Goal: Task Accomplishment & Management: Manage account settings

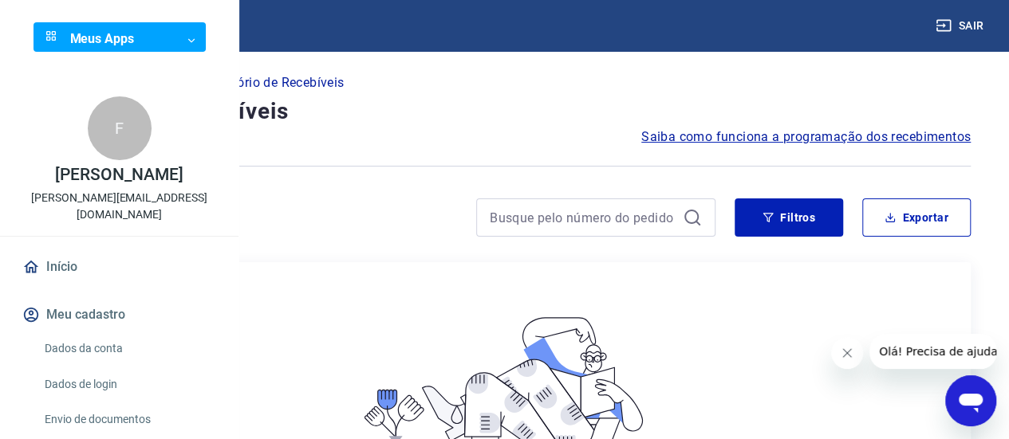
scroll to position [160, 0]
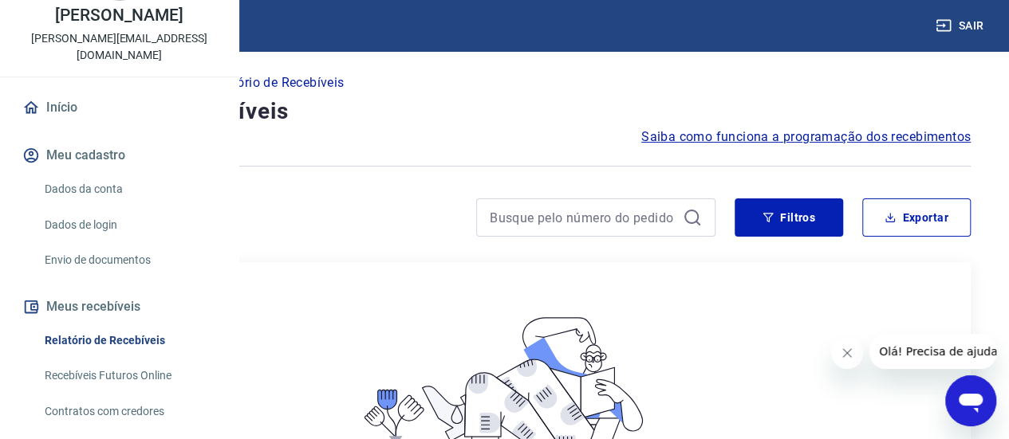
click at [94, 206] on link "Dados da conta" at bounding box center [128, 189] width 181 height 33
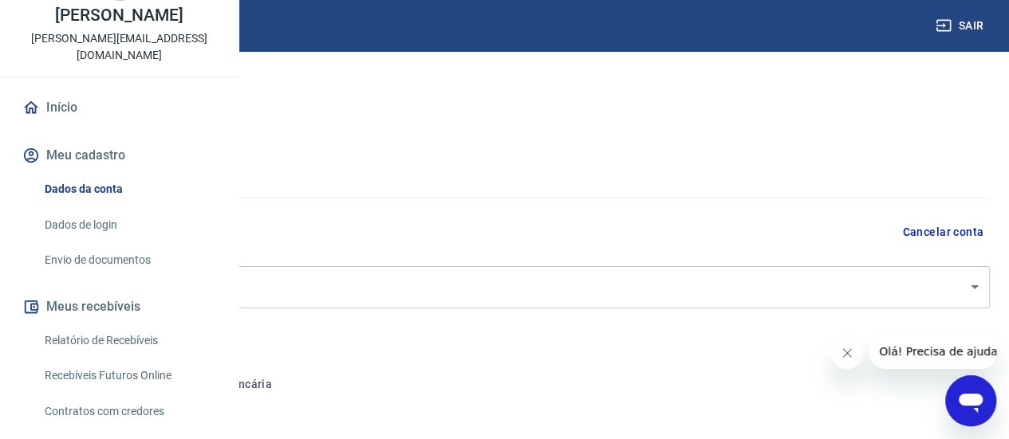
select select "SP"
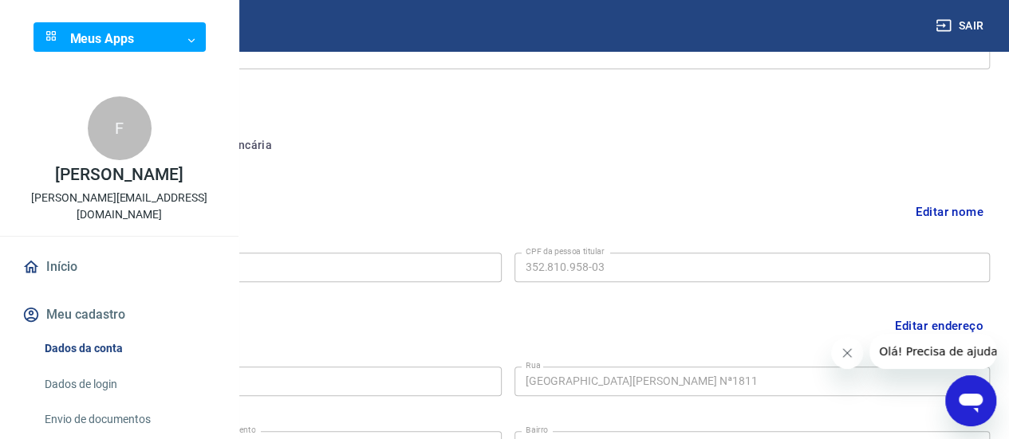
click at [68, 285] on link "Início" at bounding box center [119, 267] width 200 height 35
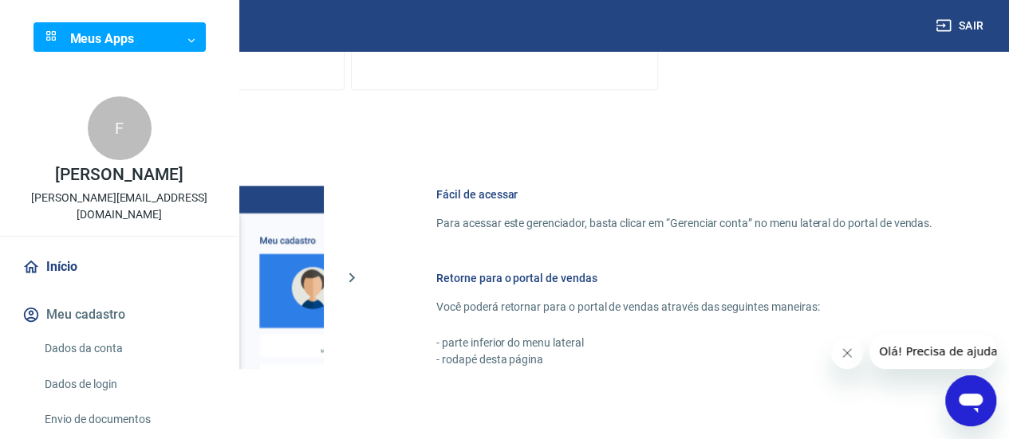
scroll to position [957, 0]
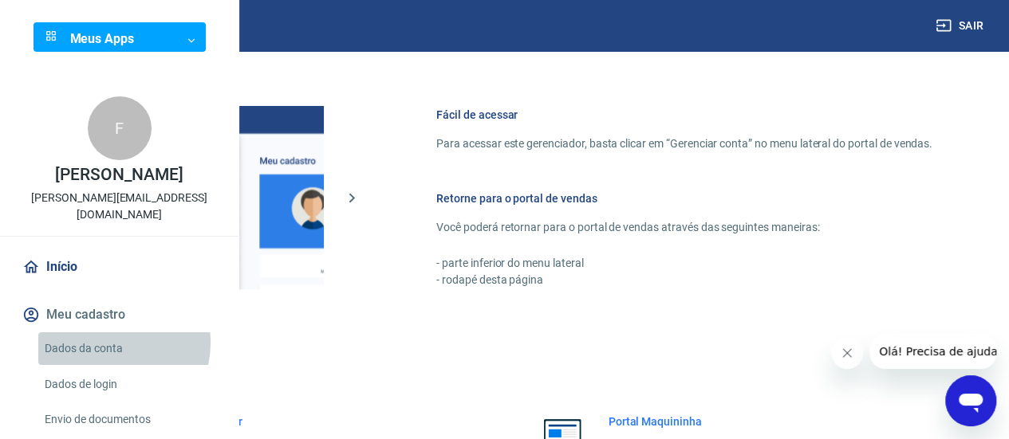
click at [107, 365] on link "Dados da conta" at bounding box center [128, 349] width 181 height 33
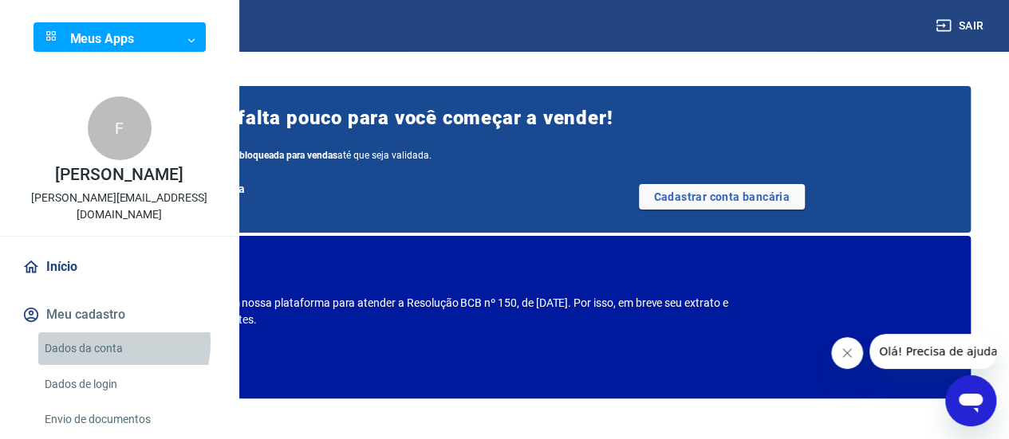
select select "SP"
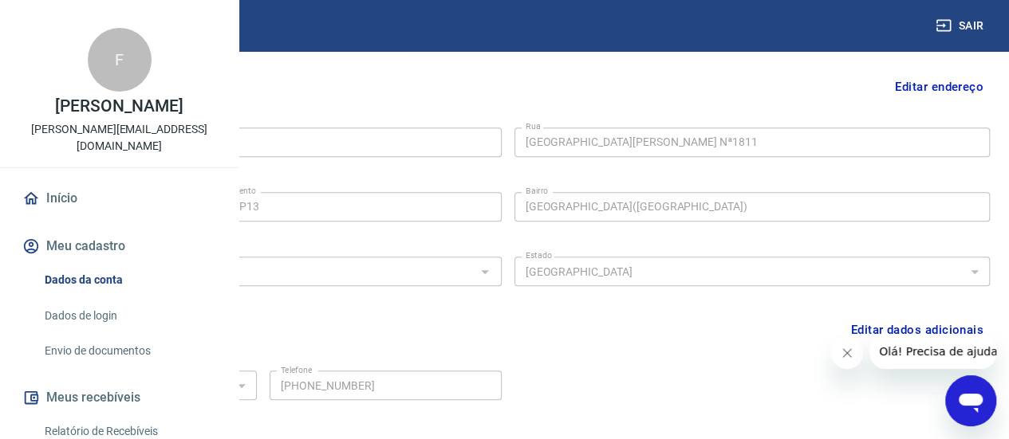
scroll to position [160, 0]
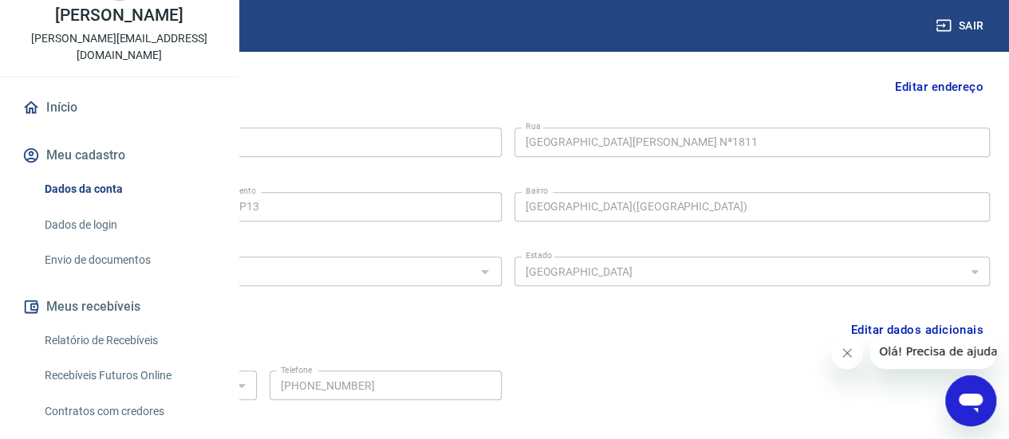
click at [73, 240] on div "Dados da conta Dados de login Envio de documentos" at bounding box center [119, 225] width 200 height 104
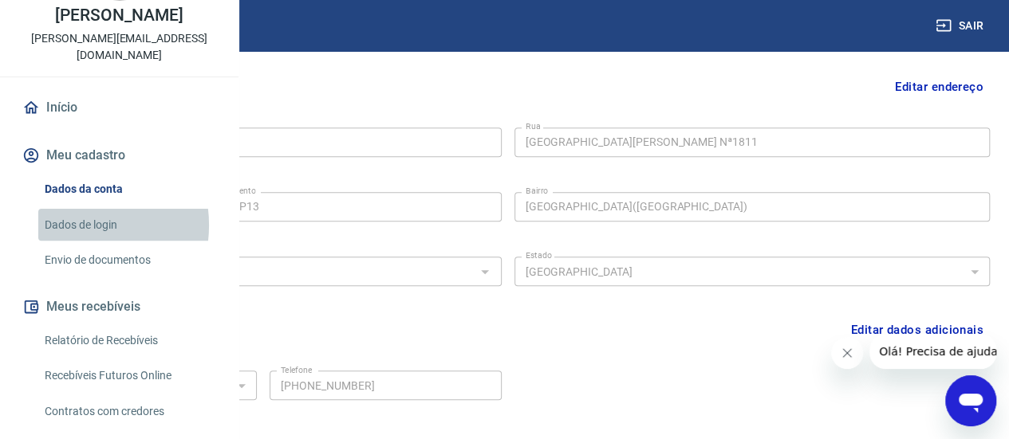
click at [77, 242] on link "Dados de login" at bounding box center [128, 225] width 181 height 33
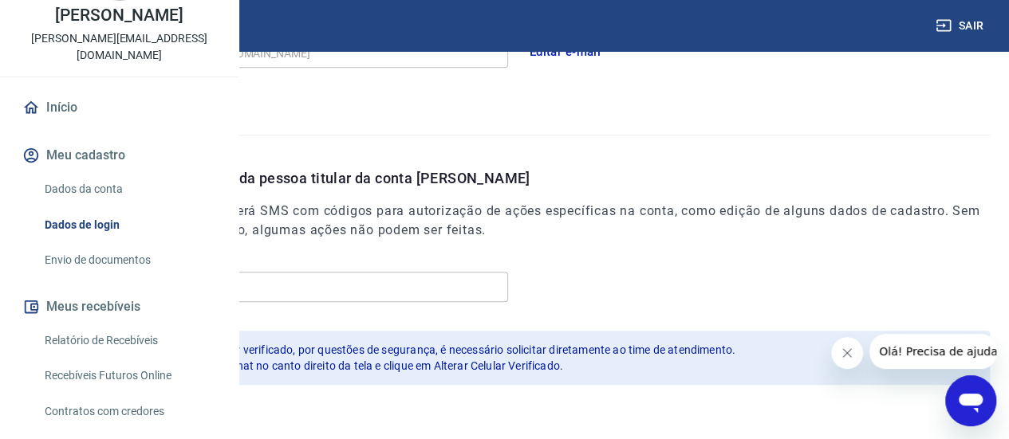
scroll to position [581, 0]
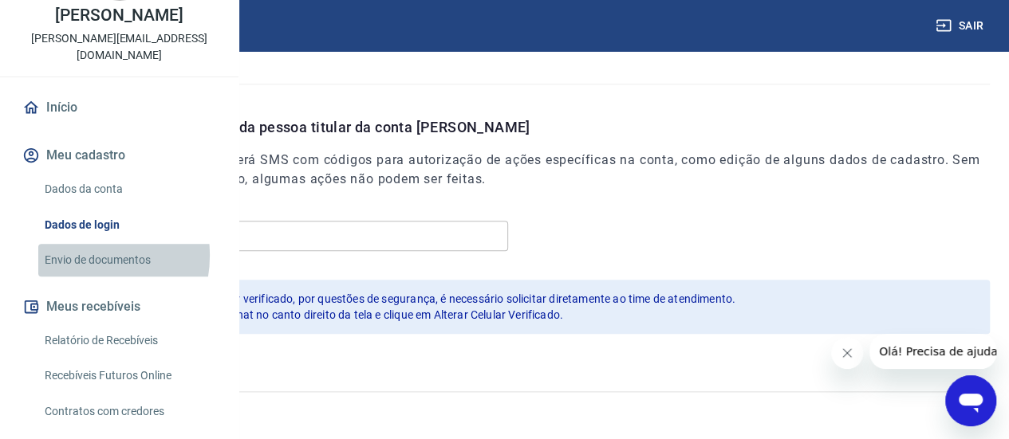
click at [81, 277] on link "Envio de documentos" at bounding box center [128, 260] width 181 height 33
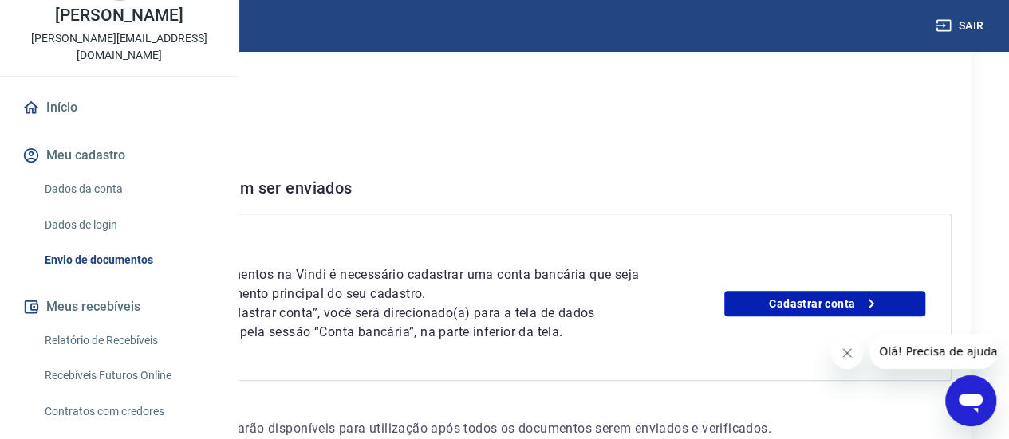
scroll to position [239, 0]
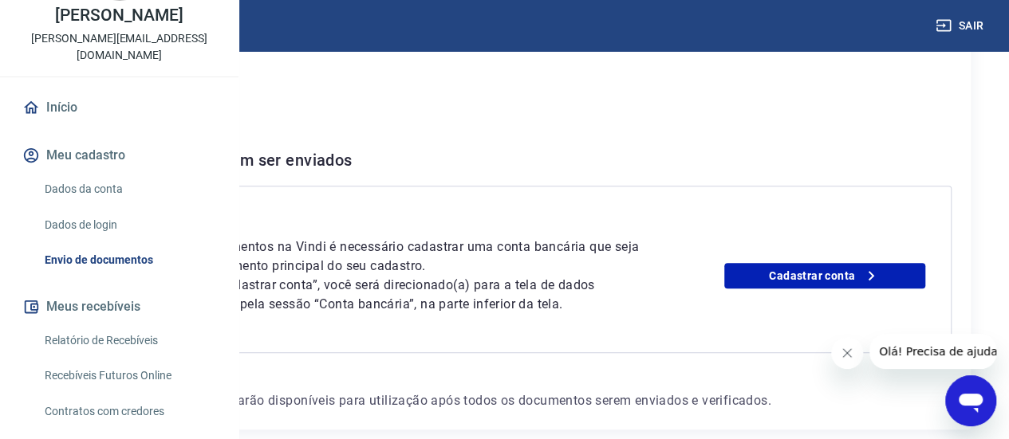
click at [102, 357] on link "Relatório de Recebíveis" at bounding box center [128, 341] width 181 height 33
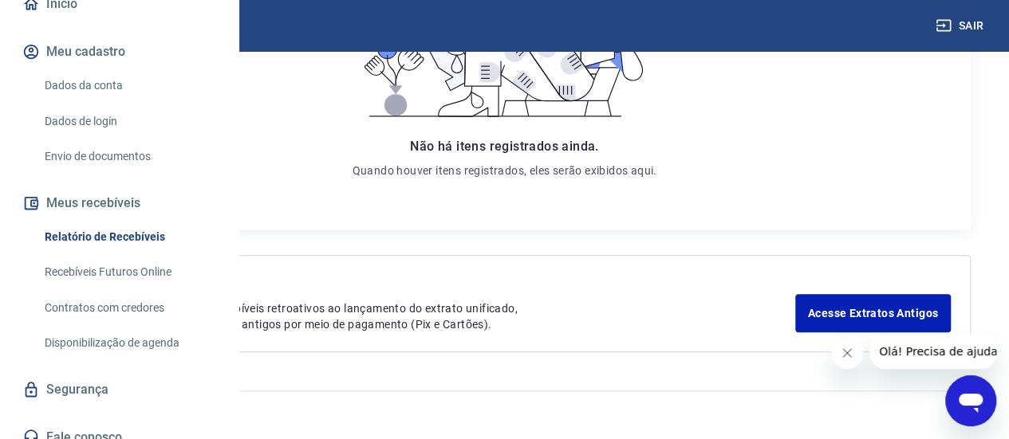
scroll to position [313, 0]
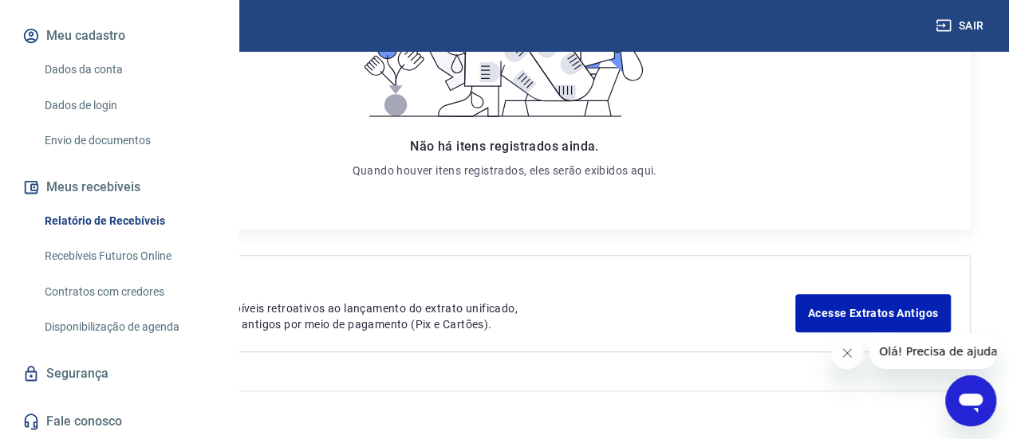
click at [132, 254] on link "Recebíveis Futuros Online" at bounding box center [128, 256] width 181 height 33
